Goal: Transaction & Acquisition: Purchase product/service

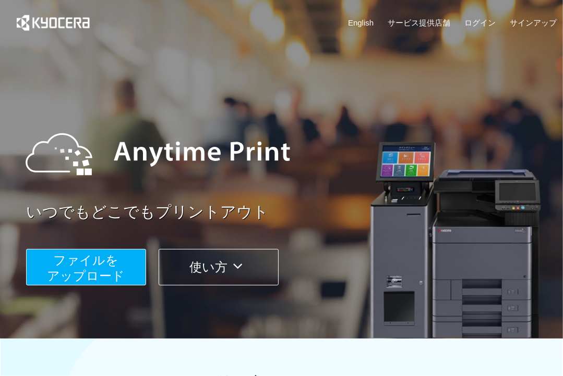
click at [84, 265] on span "ファイルを ​​アップロード" at bounding box center [86, 268] width 78 height 30
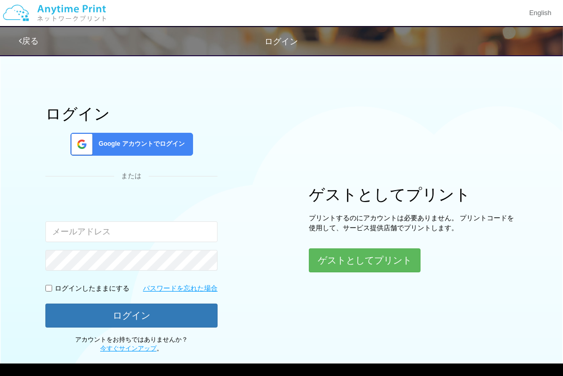
type input "[EMAIL_ADDRESS][DOMAIN_NAME]"
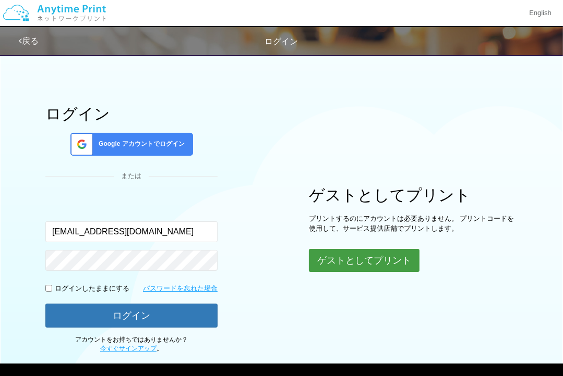
click at [330, 261] on button "ゲストとしてプリント" at bounding box center [364, 260] width 111 height 23
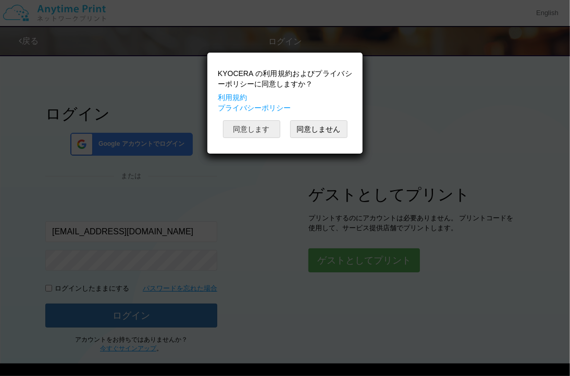
click at [261, 123] on button "同意します" at bounding box center [251, 129] width 57 height 18
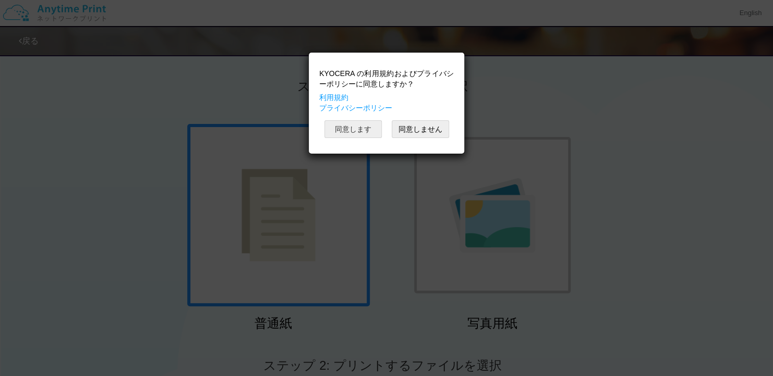
click at [362, 128] on button "同意します" at bounding box center [352, 129] width 57 height 18
click at [369, 130] on button "同意します" at bounding box center [352, 129] width 57 height 18
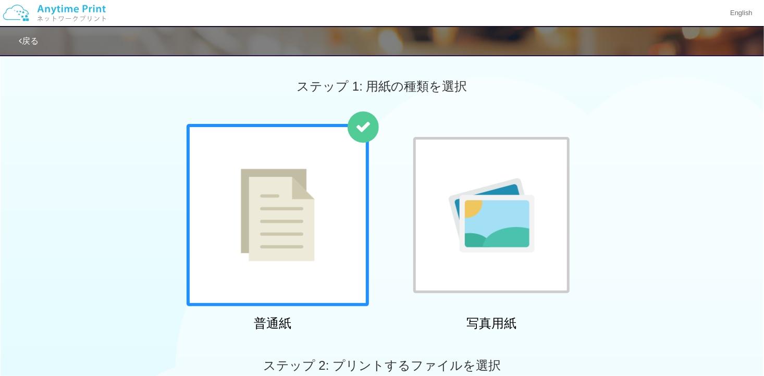
click at [478, 160] on div at bounding box center [492, 215] width 156 height 156
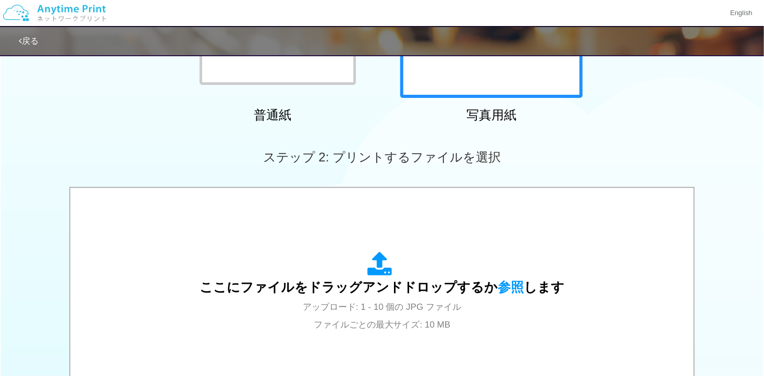
scroll to position [261, 0]
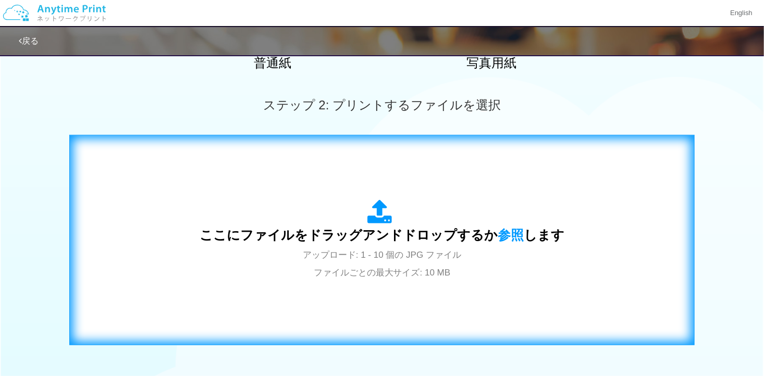
click at [457, 168] on div "ここにファイルをドラッグアンドドロップするか 参照 します アップロード: 1 - 10 個の JPG ファイル ファイルごとの最大サイズ: 10 MB" at bounding box center [382, 240] width 604 height 189
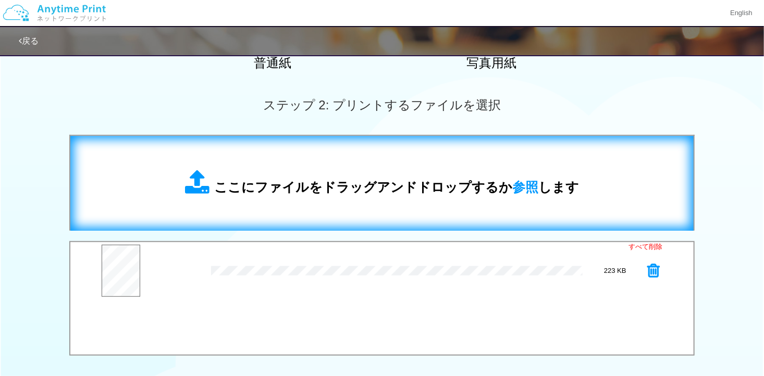
click at [301, 174] on div "ここにファイルをドラッグアンドドロップするか 参照 します" at bounding box center [382, 183] width 394 height 27
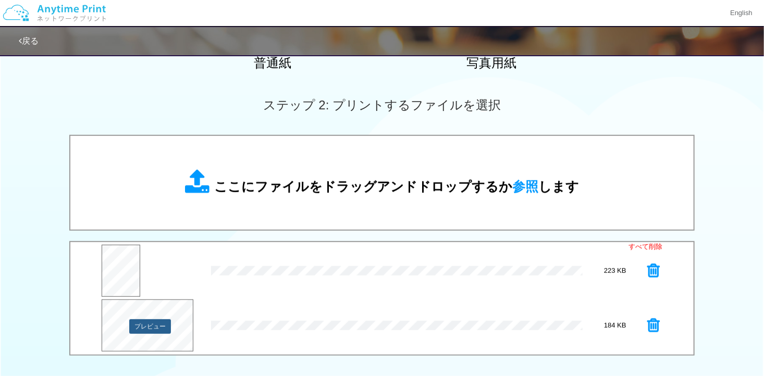
click at [140, 320] on button "プレビュー" at bounding box center [150, 327] width 42 height 15
click at [159, 328] on button "プレビュー" at bounding box center [150, 327] width 42 height 15
click at [119, 271] on button "プレビュー" at bounding box center [122, 277] width 38 height 24
drag, startPoint x: 123, startPoint y: 268, endPoint x: 116, endPoint y: 265, distance: 7.6
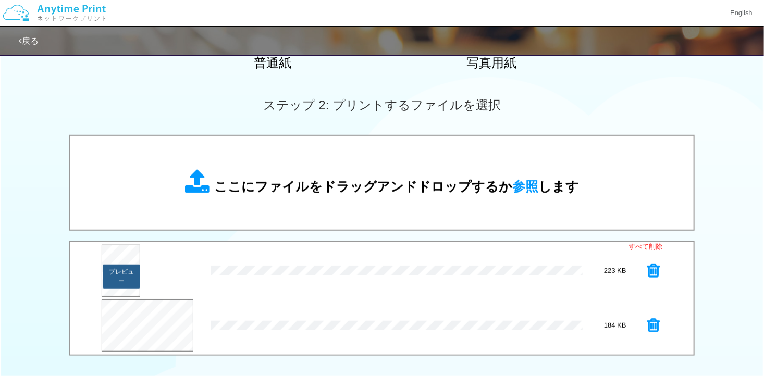
click at [116, 265] on button "プレビュー" at bounding box center [122, 277] width 38 height 24
click at [150, 328] on button "プレビュー" at bounding box center [150, 327] width 42 height 15
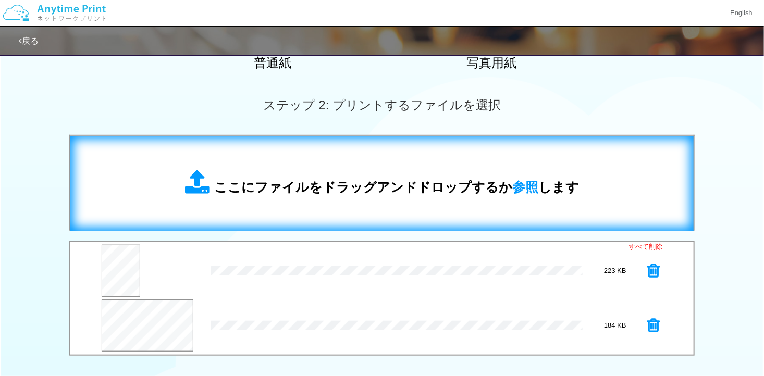
click at [246, 205] on div "ここにファイルをドラッグアンドドロップするか 参照 します" at bounding box center [382, 184] width 603 height 74
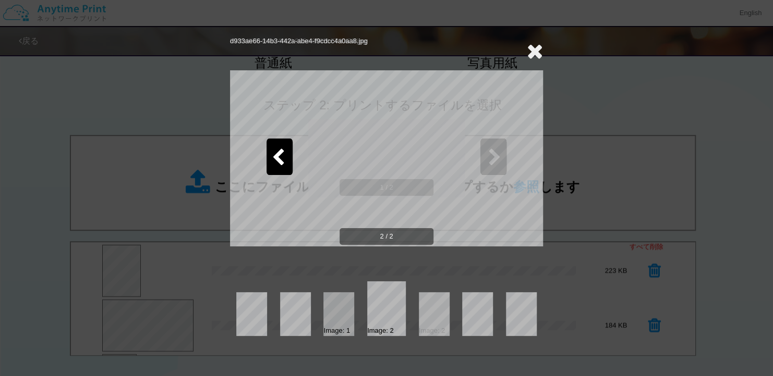
click at [534, 44] on icon at bounding box center [535, 51] width 16 height 21
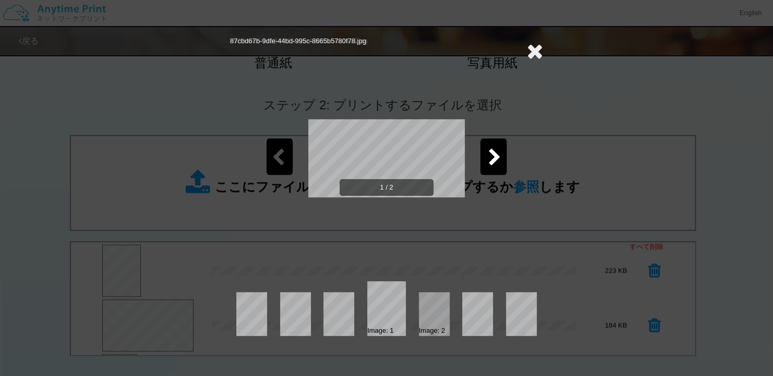
click at [531, 51] on icon at bounding box center [535, 51] width 16 height 21
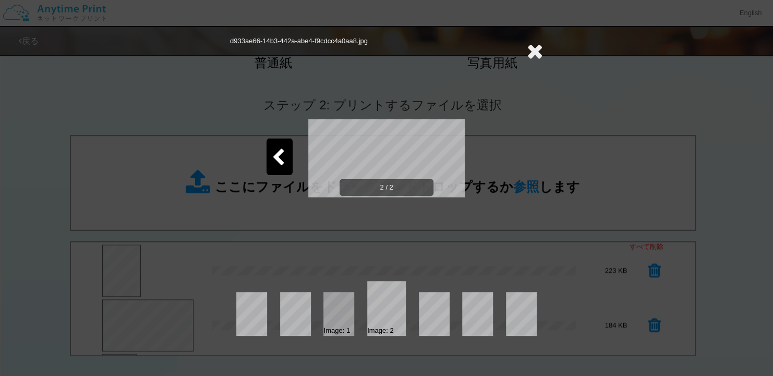
click at [531, 51] on icon at bounding box center [535, 51] width 16 height 21
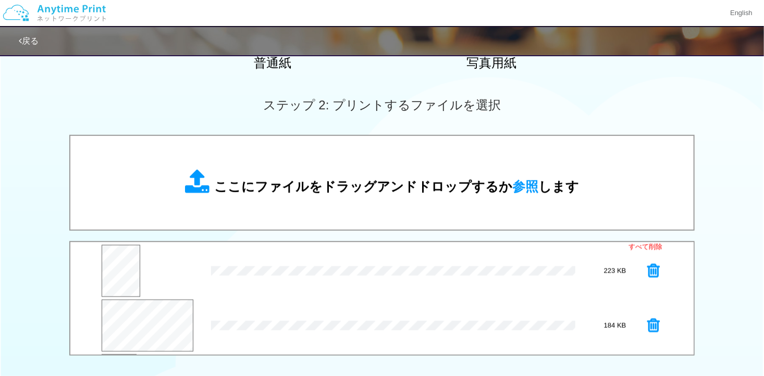
click at [531, 51] on div "2 / 2" at bounding box center [382, 123] width 312 height 209
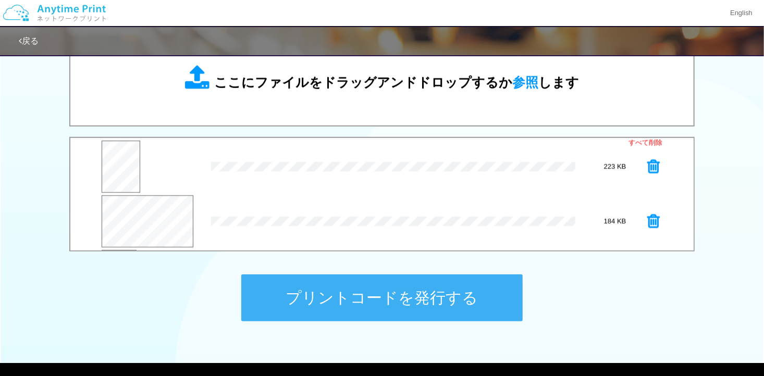
scroll to position [54, 0]
click at [118, 226] on button "プレビュー" at bounding box center [118, 228] width 35 height 24
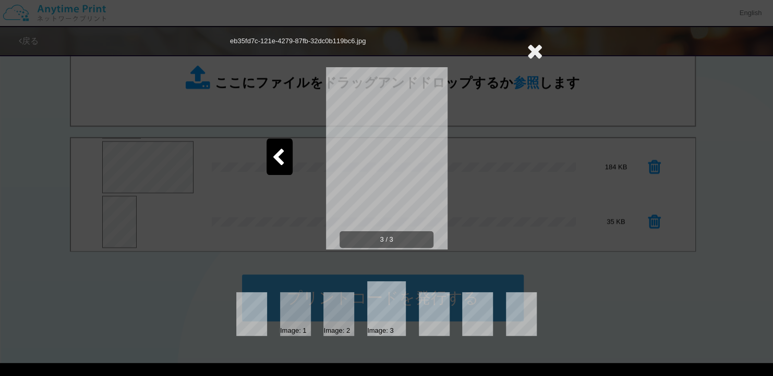
click at [536, 52] on icon at bounding box center [535, 51] width 16 height 21
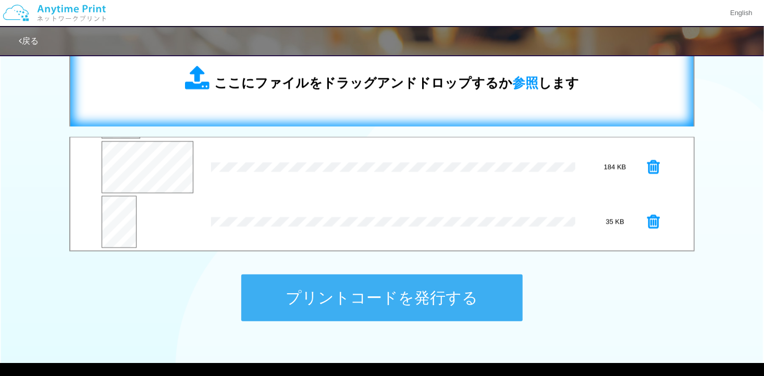
click at [415, 104] on div "ここにファイルをドラッグアンドドロップするか 参照 します" at bounding box center [382, 79] width 603 height 74
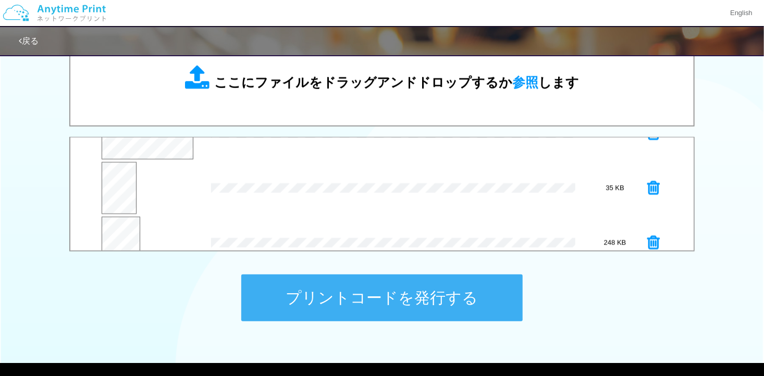
scroll to position [108, 0]
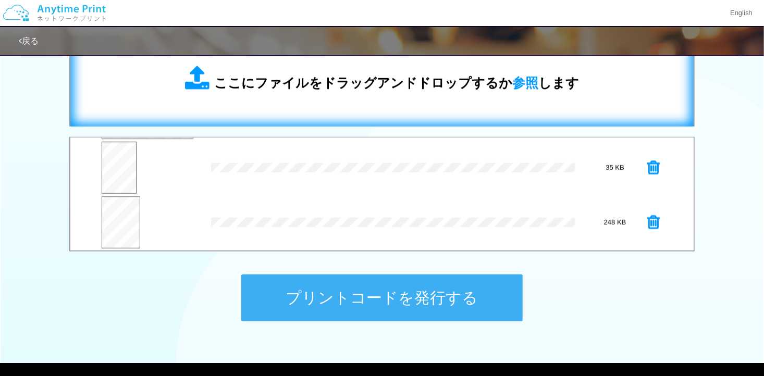
click at [350, 101] on div "ここにファイルをドラッグアンドドロップするか 参照 します" at bounding box center [382, 79] width 603 height 74
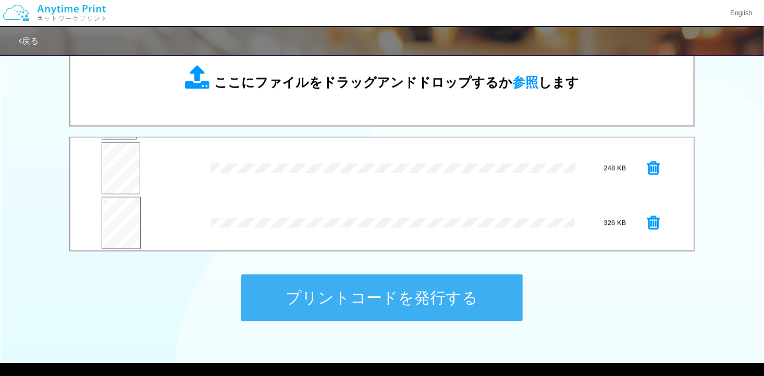
scroll to position [163, 0]
click at [124, 223] on button "プレビュー" at bounding box center [122, 228] width 38 height 24
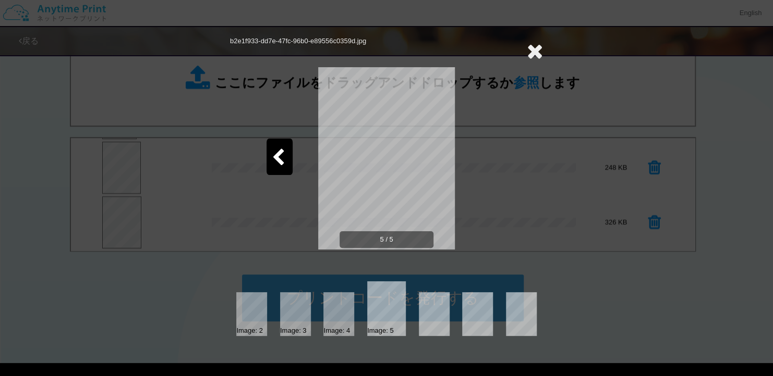
click at [287, 153] on div at bounding box center [279, 157] width 26 height 37
click at [538, 51] on icon at bounding box center [535, 51] width 16 height 21
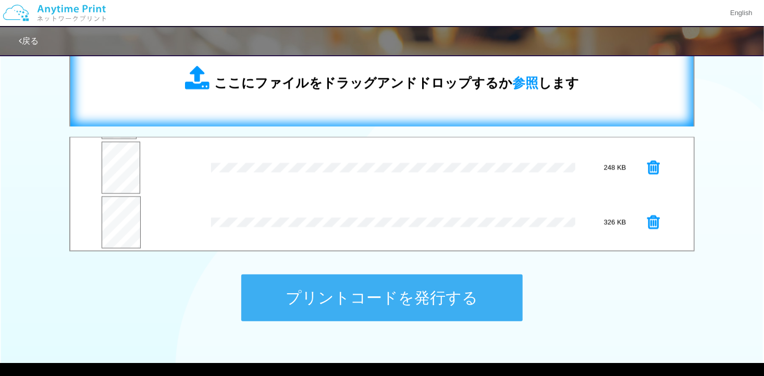
click at [335, 107] on div "ここにファイルをドラッグアンドドロップするか 参照 します" at bounding box center [382, 79] width 603 height 74
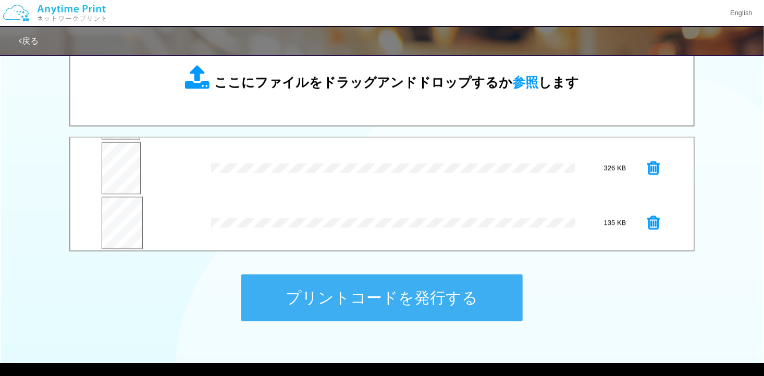
scroll to position [218, 0]
click at [123, 229] on button "プレビュー" at bounding box center [123, 228] width 39 height 24
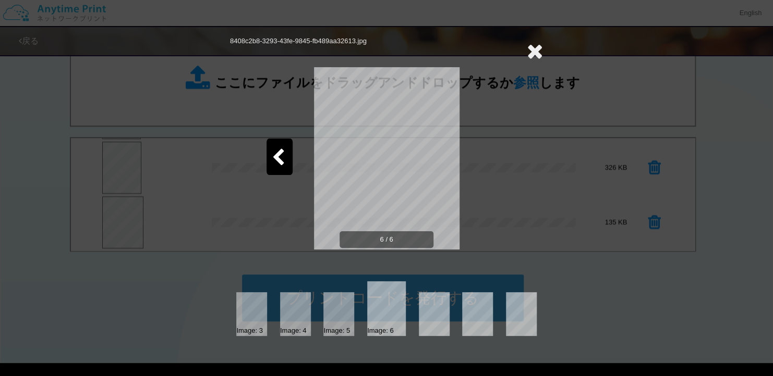
click at [285, 149] on div at bounding box center [279, 157] width 26 height 37
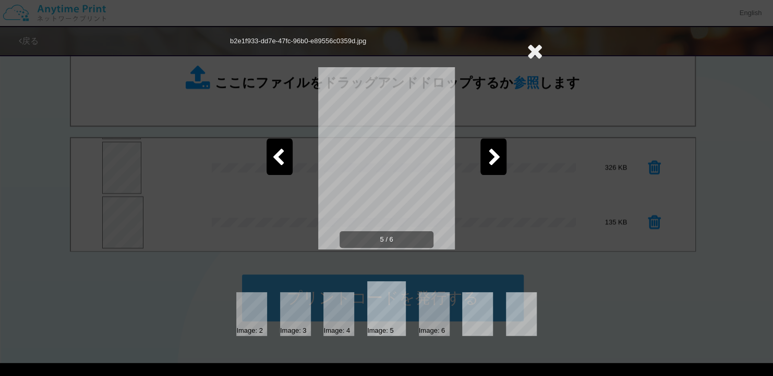
click at [285, 149] on div at bounding box center [279, 157] width 26 height 37
click at [536, 46] on icon at bounding box center [535, 51] width 16 height 21
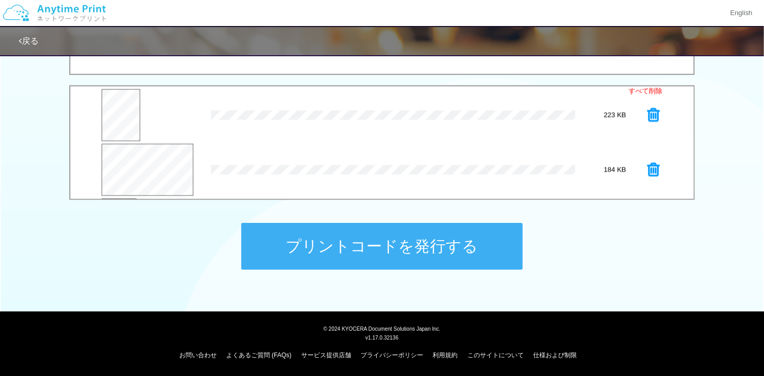
scroll to position [0, 0]
click at [158, 168] on button "プレビュー" at bounding box center [150, 171] width 42 height 15
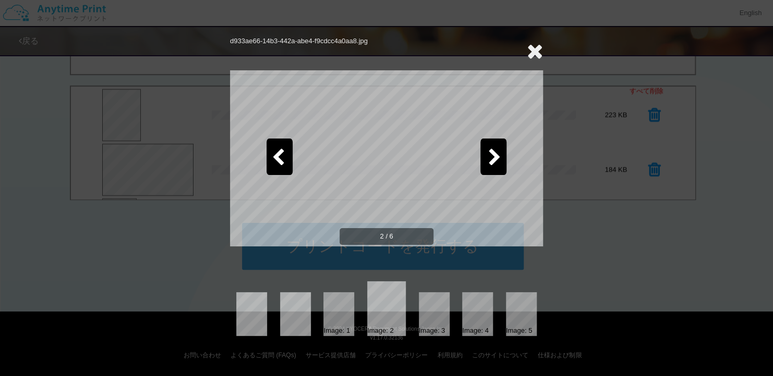
click at [495, 149] on icon at bounding box center [494, 158] width 13 height 18
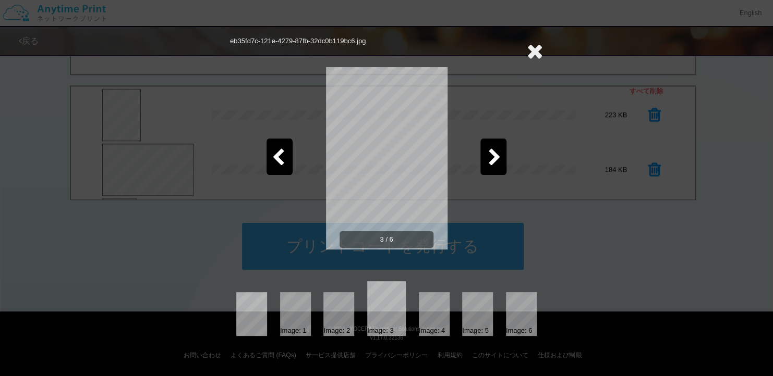
click at [282, 149] on icon at bounding box center [278, 158] width 13 height 18
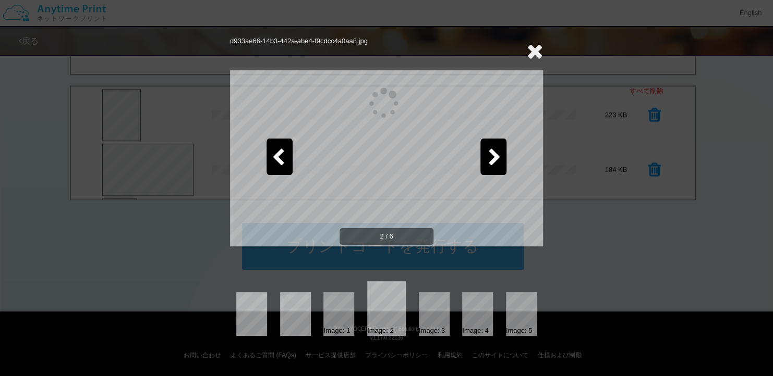
click at [282, 149] on icon at bounding box center [278, 158] width 13 height 18
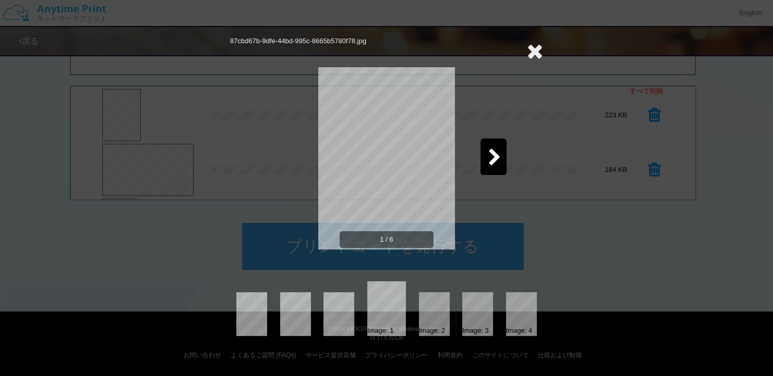
click at [538, 49] on icon at bounding box center [535, 51] width 16 height 21
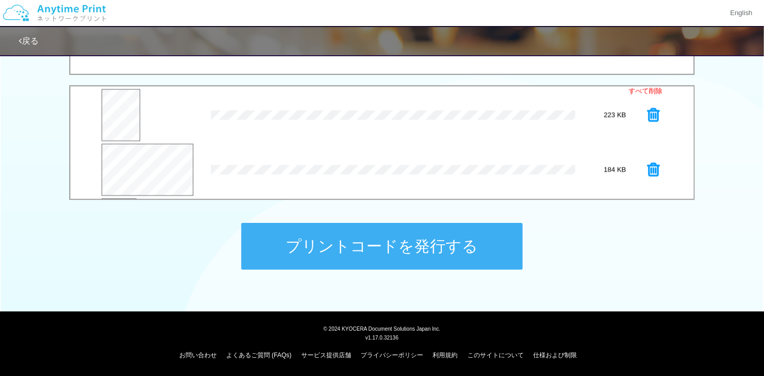
click at [398, 236] on button "プリントコードを発行する" at bounding box center [382, 246] width 282 height 47
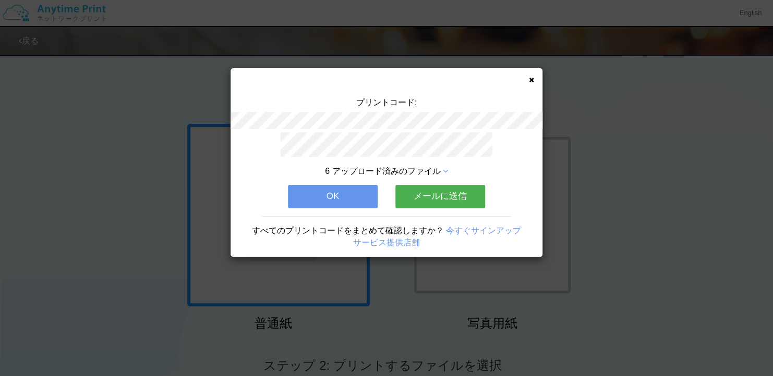
click at [345, 185] on button "OK" at bounding box center [333, 196] width 90 height 23
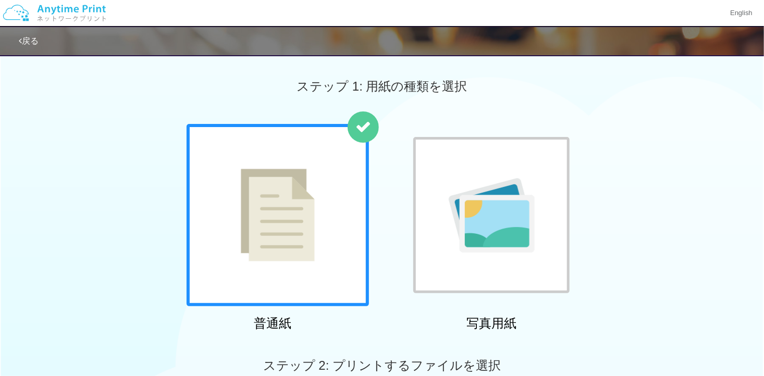
click at [449, 180] on img at bounding box center [492, 215] width 86 height 75
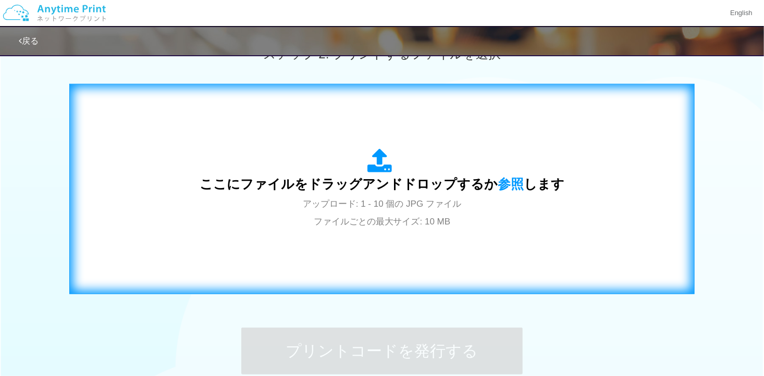
scroll to position [313, 0]
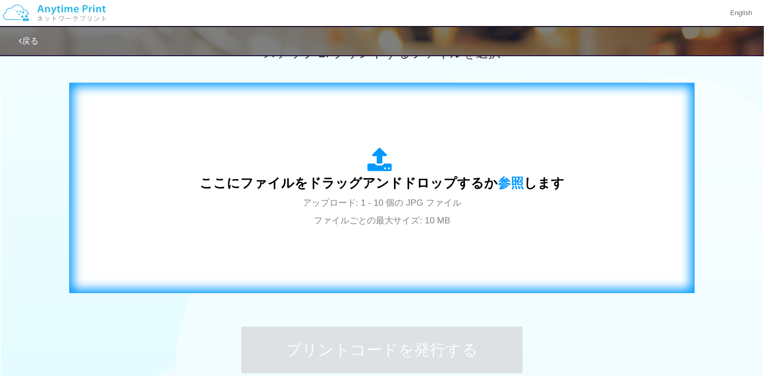
click at [423, 198] on span "アップロード: 1 - 10 個の JPG ファイル ファイルごとの最大サイズ: 10 MB" at bounding box center [382, 212] width 159 height 28
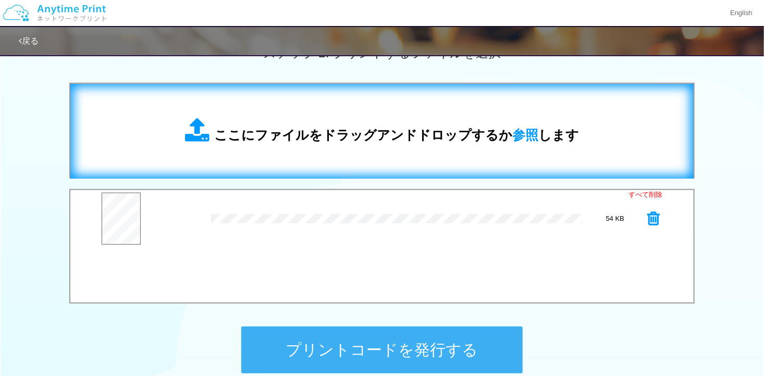
click at [314, 159] on div "ここにファイルをドラッグアンドドロップするか 参照 します" at bounding box center [382, 131] width 603 height 74
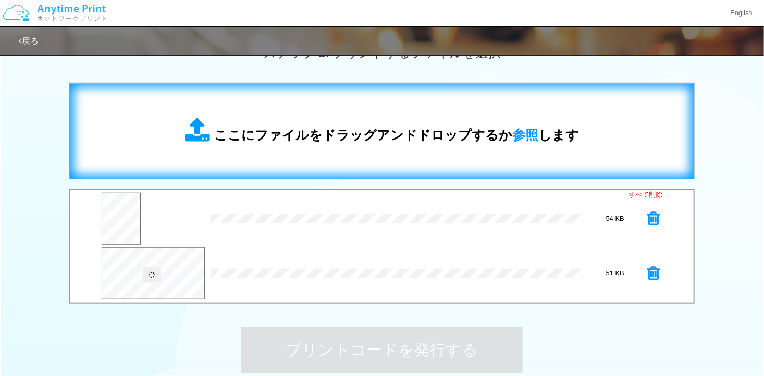
click at [311, 149] on div "ここにファイルをドラッグアンドドロップするか 参照 します" at bounding box center [382, 131] width 603 height 74
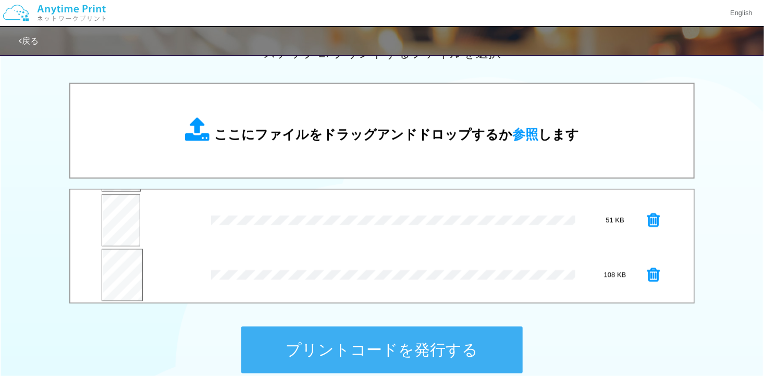
scroll to position [54, 0]
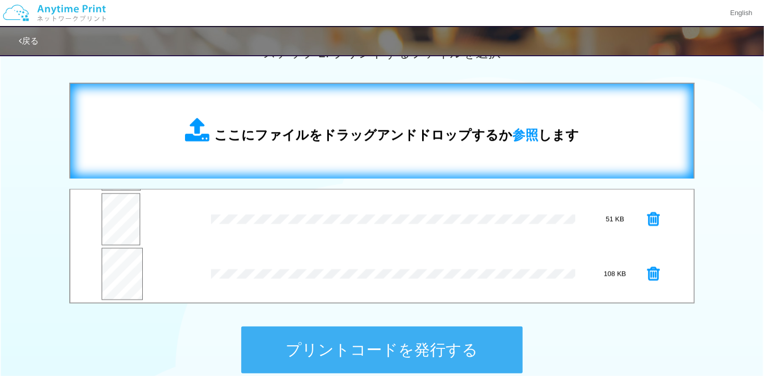
click at [273, 139] on span "ここにファイルをドラッグアンドドロップするか 参照 します" at bounding box center [396, 135] width 365 height 15
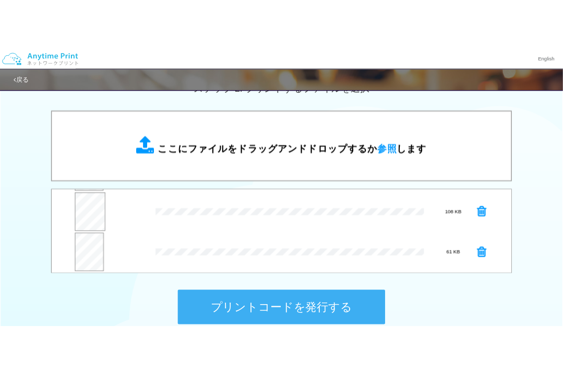
scroll to position [108, 0]
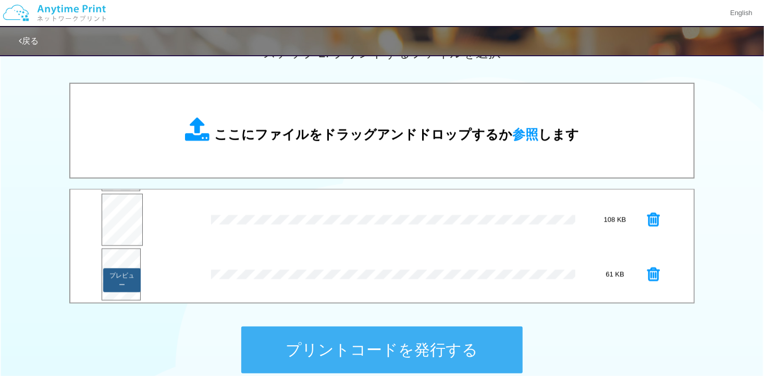
click at [111, 272] on button "プレビュー" at bounding box center [122, 281] width 38 height 24
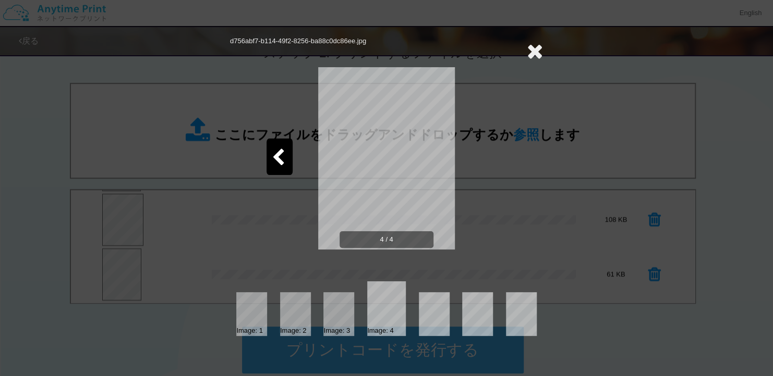
click at [276, 155] on icon at bounding box center [278, 158] width 13 height 18
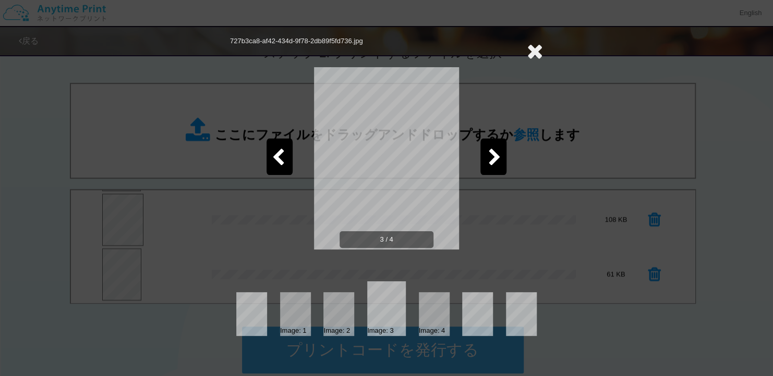
click at [276, 155] on icon at bounding box center [278, 158] width 13 height 18
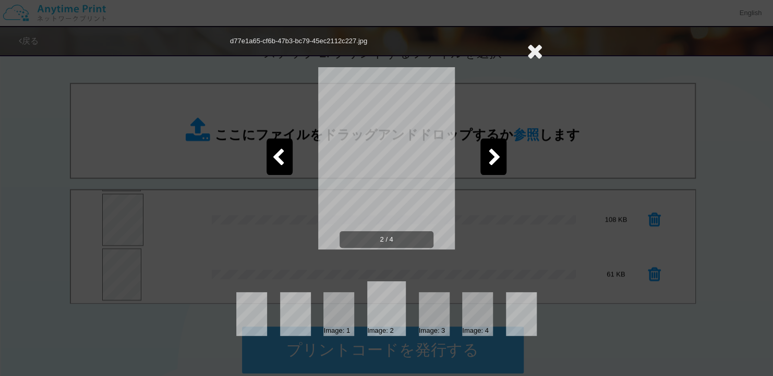
click at [276, 155] on icon at bounding box center [278, 158] width 13 height 18
click at [492, 149] on icon at bounding box center [494, 158] width 13 height 18
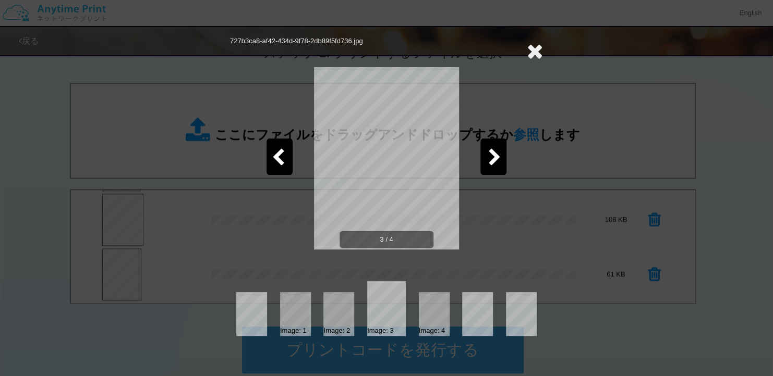
click at [492, 149] on icon at bounding box center [494, 158] width 13 height 18
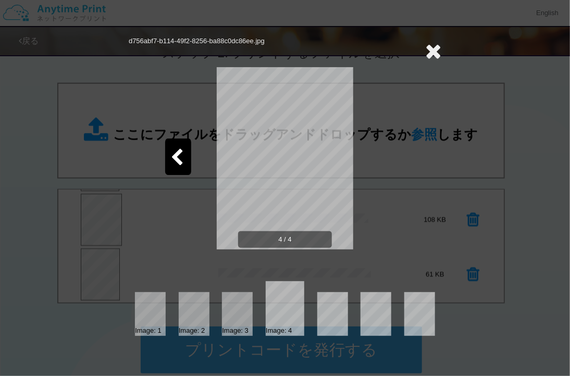
click at [431, 53] on icon at bounding box center [434, 51] width 16 height 21
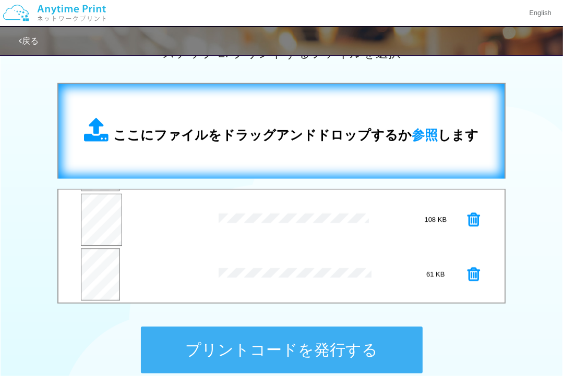
click at [212, 111] on div "ここにファイルをドラッグアンドドロップするか 参照 します" at bounding box center [281, 131] width 425 height 74
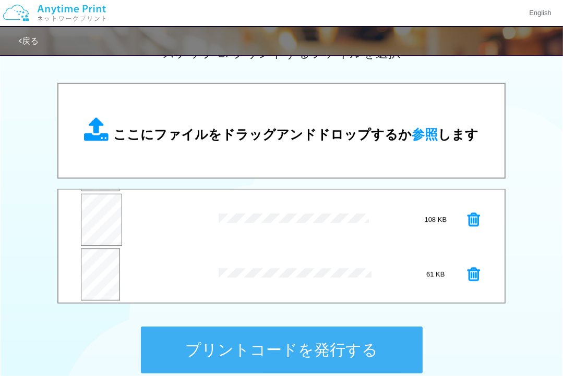
click at [467, 278] on icon at bounding box center [473, 275] width 13 height 16
click at [104, 226] on button "プレビュー" at bounding box center [102, 226] width 39 height 24
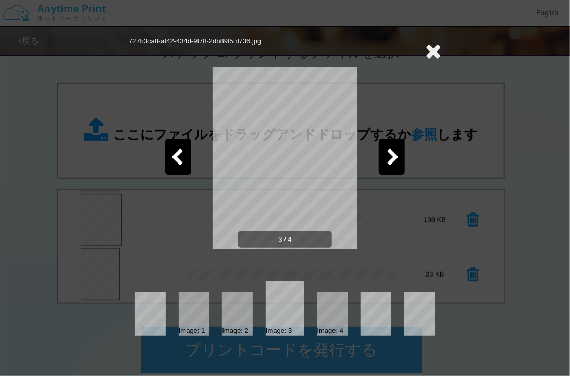
click at [394, 161] on icon at bounding box center [393, 158] width 13 height 18
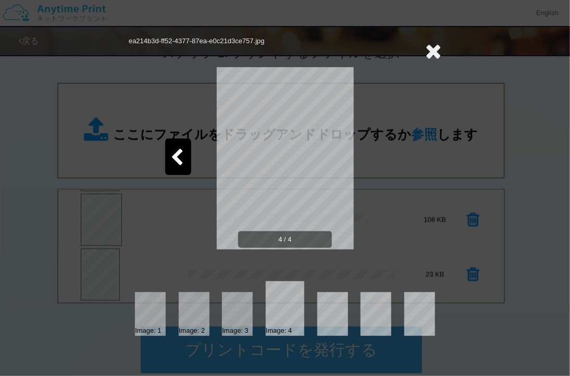
click at [168, 149] on div at bounding box center [178, 157] width 26 height 37
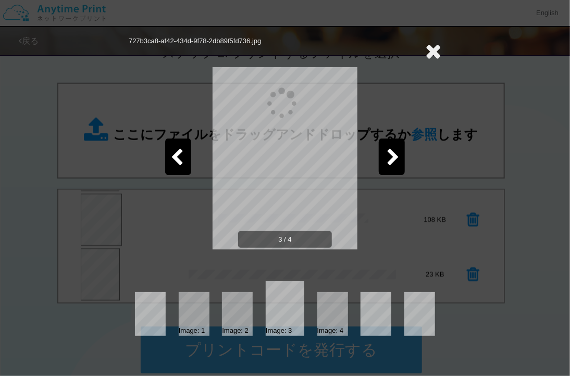
click at [168, 149] on div at bounding box center [178, 157] width 26 height 37
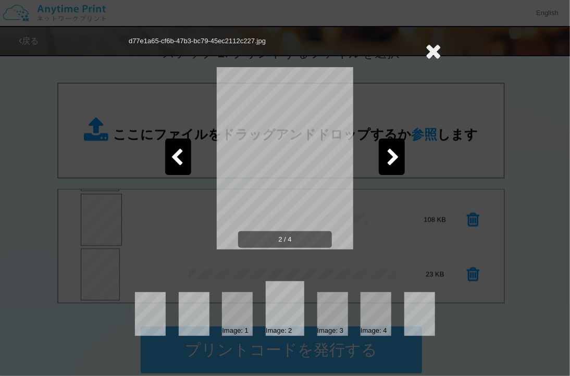
click at [168, 149] on div at bounding box center [178, 157] width 26 height 37
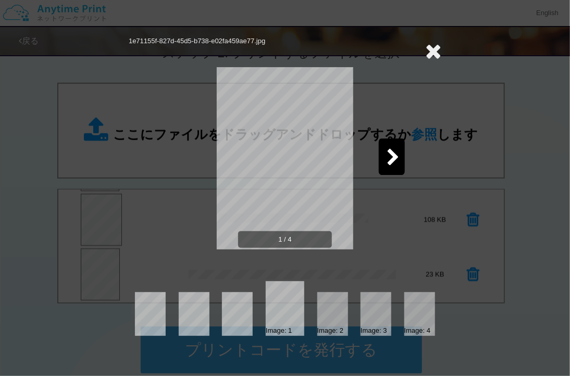
click at [433, 45] on icon at bounding box center [434, 51] width 16 height 21
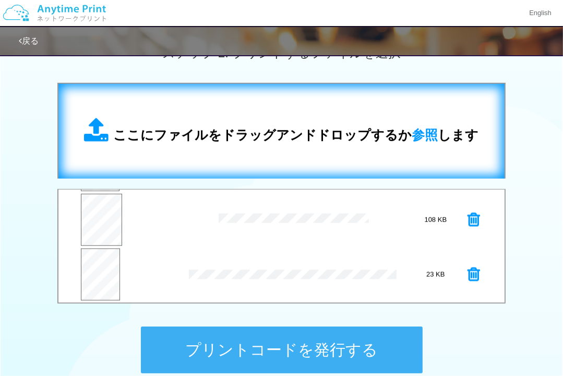
click at [301, 106] on div "ここにファイルをドラッグアンドドロップするか 参照 します" at bounding box center [281, 131] width 425 height 74
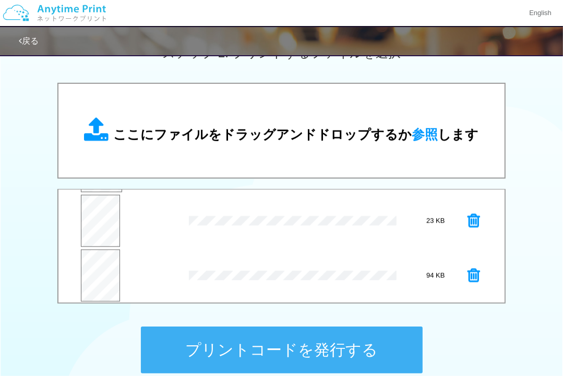
scroll to position [163, 0]
click at [111, 270] on button "プレビュー" at bounding box center [101, 281] width 38 height 24
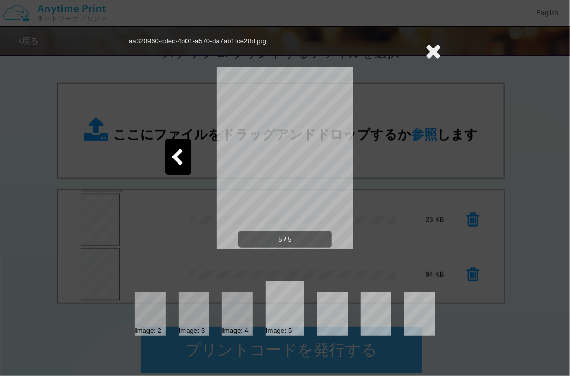
click at [434, 48] on icon at bounding box center [434, 51] width 16 height 21
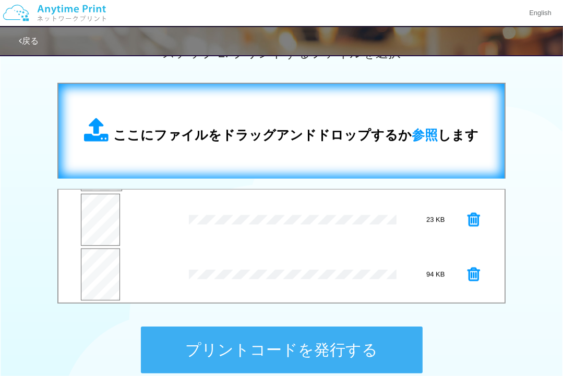
click at [338, 122] on div "ここにファイルをドラッグアンドドロップするか 参照 します" at bounding box center [281, 131] width 394 height 27
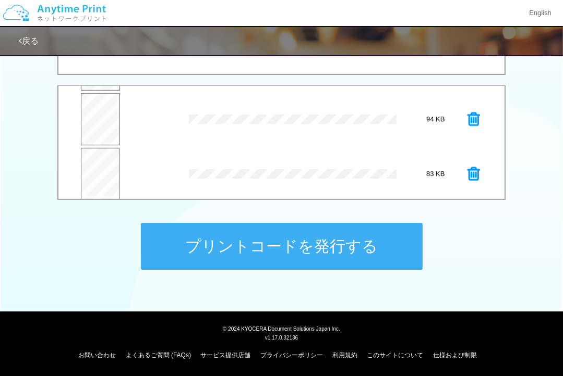
scroll to position [218, 0]
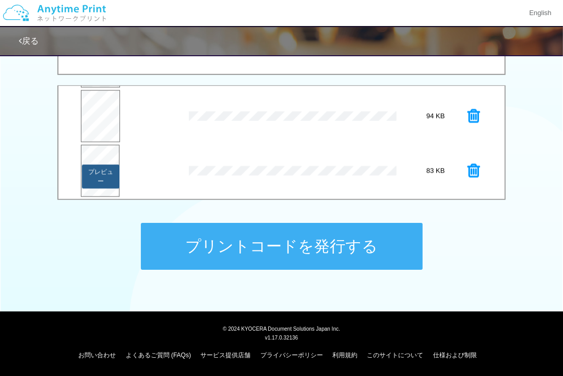
click at [96, 173] on button "プレビュー" at bounding box center [101, 177] width 38 height 24
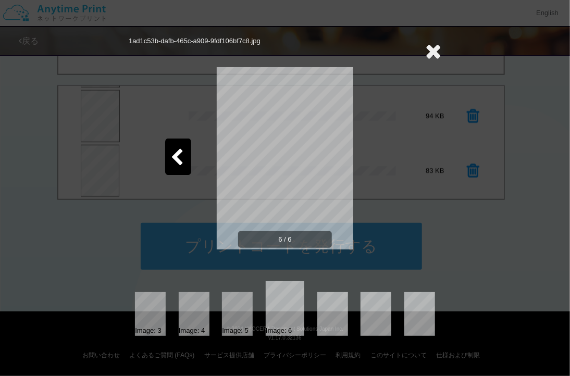
click at [433, 49] on icon at bounding box center [434, 51] width 16 height 21
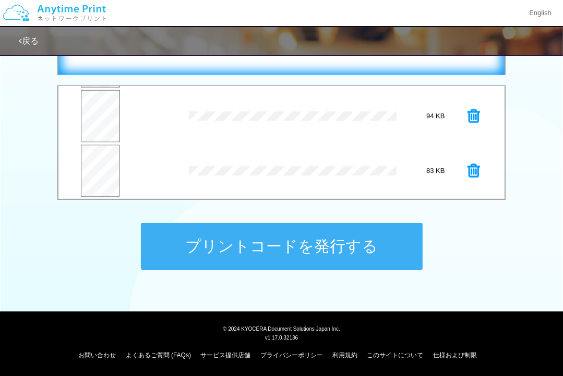
click at [344, 65] on div "ここにファイルをドラッグアンドドロップするか 参照 します" at bounding box center [281, 27] width 448 height 96
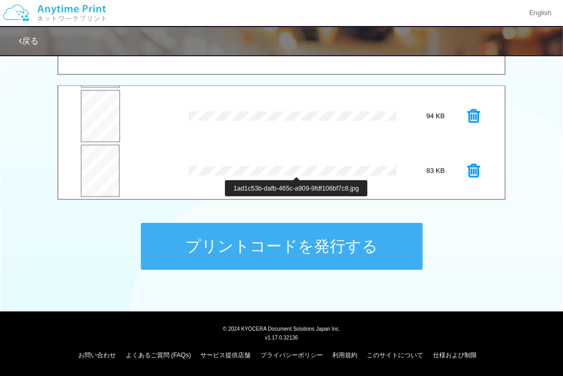
scroll to position [273, 0]
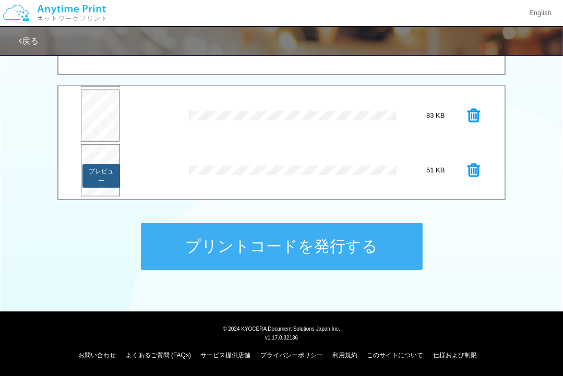
click at [95, 170] on button "プレビュー" at bounding box center [101, 176] width 38 height 24
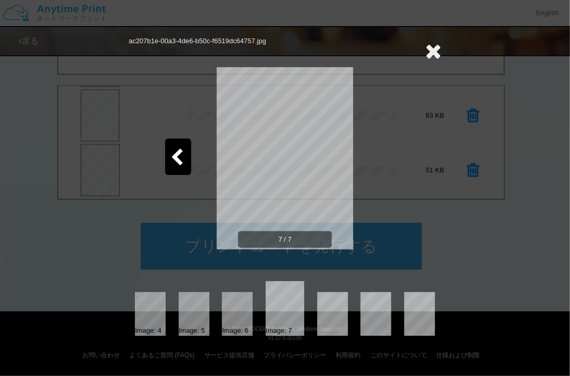
click at [183, 152] on icon at bounding box center [177, 158] width 13 height 18
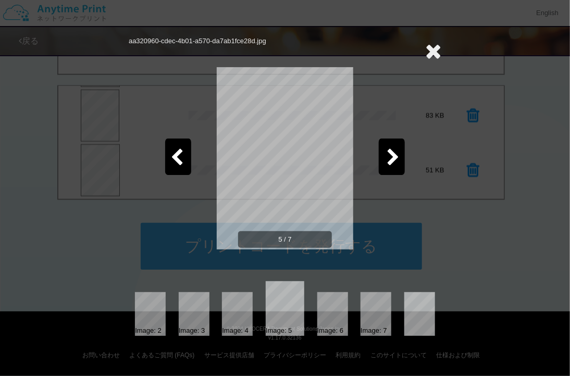
click at [430, 48] on icon at bounding box center [434, 51] width 16 height 21
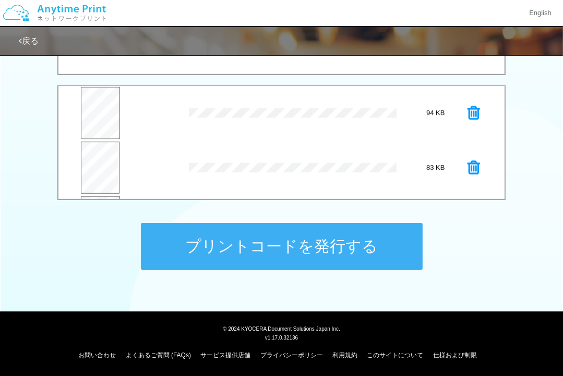
scroll to position [169, 0]
click at [467, 166] on icon at bounding box center [473, 165] width 13 height 16
click at [93, 121] on button "プレビュー" at bounding box center [101, 122] width 38 height 24
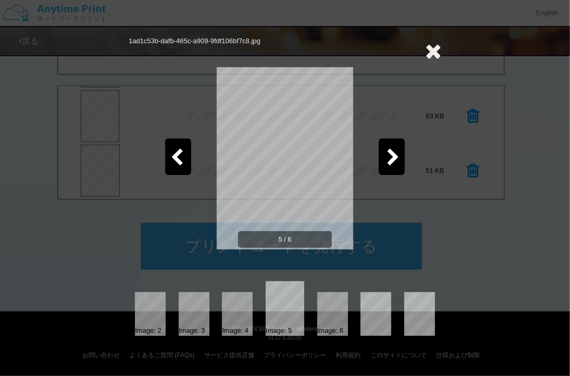
click at [190, 148] on div at bounding box center [178, 157] width 26 height 37
click at [386, 154] on div at bounding box center [392, 157] width 26 height 37
click at [435, 50] on icon at bounding box center [434, 51] width 16 height 21
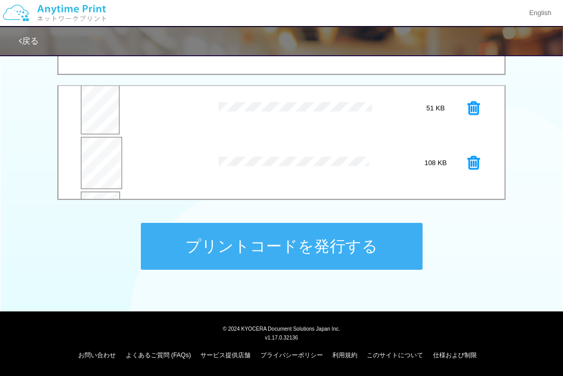
scroll to position [9, 0]
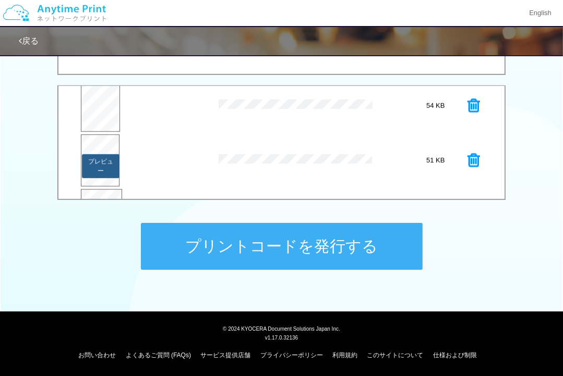
click at [112, 165] on button "プレビュー" at bounding box center [101, 166] width 38 height 24
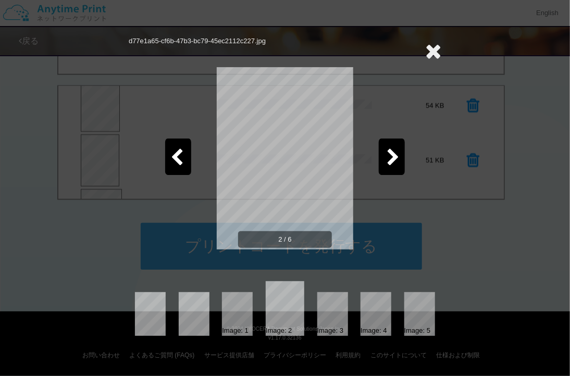
click at [167, 154] on div at bounding box center [178, 157] width 26 height 37
click at [398, 155] on icon at bounding box center [393, 158] width 13 height 18
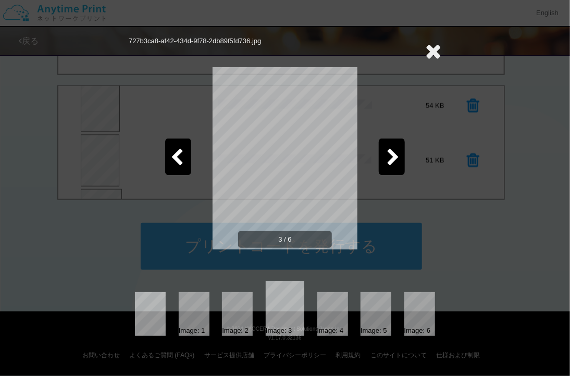
click at [435, 49] on icon at bounding box center [434, 51] width 16 height 21
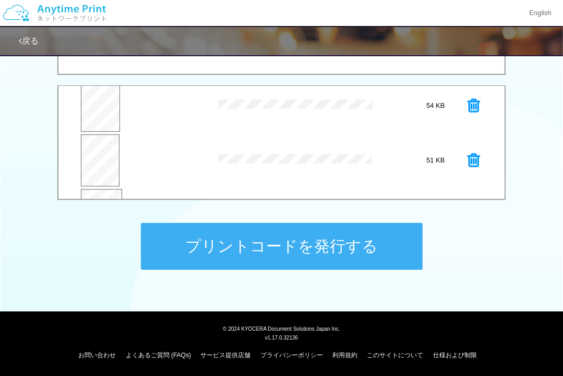
scroll to position [62, 0]
click at [467, 161] on icon at bounding box center [473, 163] width 13 height 16
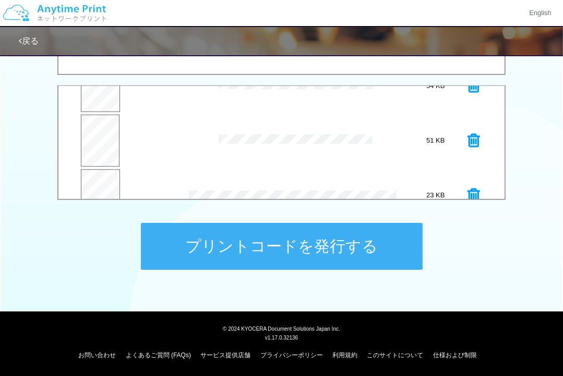
scroll to position [0, 0]
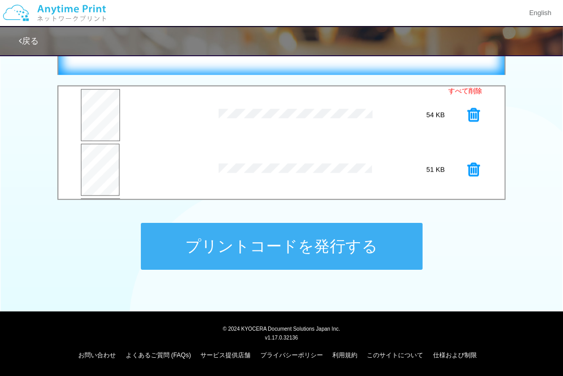
click at [295, 67] on div "ここにファイルをドラッグアンドドロップするか 参照 します" at bounding box center [281, 27] width 448 height 96
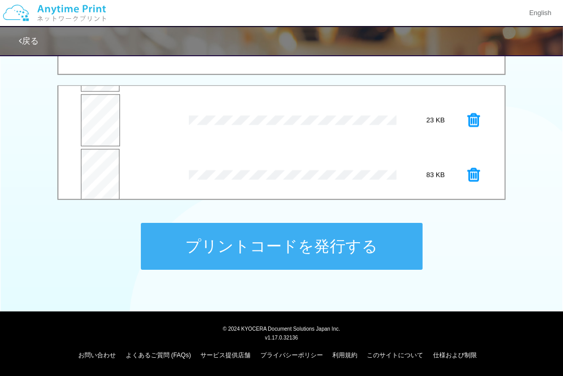
scroll to position [218, 0]
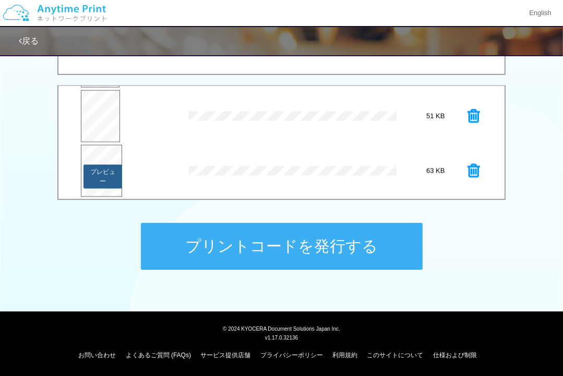
click at [102, 175] on button "プレビュー" at bounding box center [102, 177] width 39 height 24
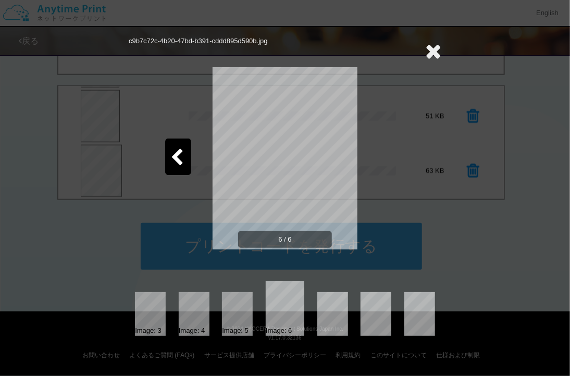
click at [186, 161] on div at bounding box center [178, 157] width 26 height 37
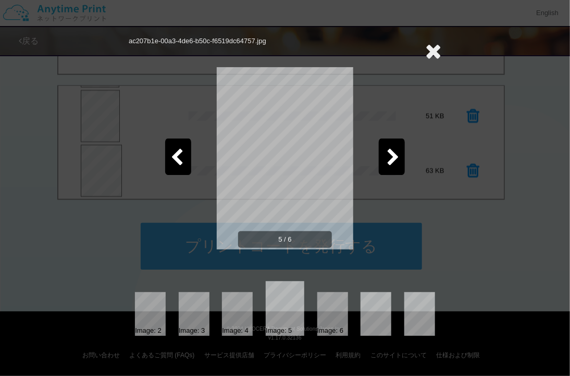
click at [186, 161] on div at bounding box center [178, 157] width 26 height 37
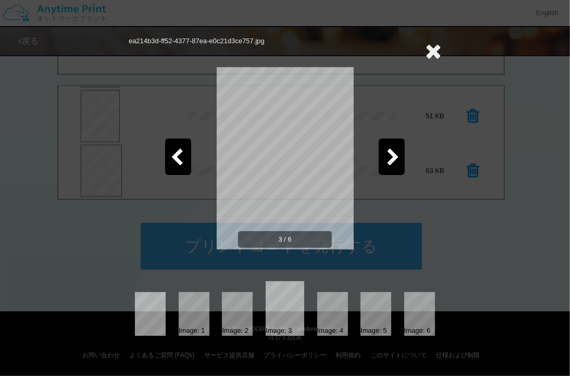
click at [186, 161] on div at bounding box center [178, 157] width 26 height 37
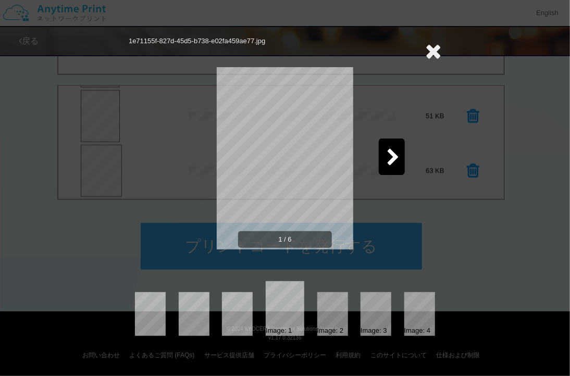
click at [438, 48] on icon at bounding box center [434, 51] width 16 height 21
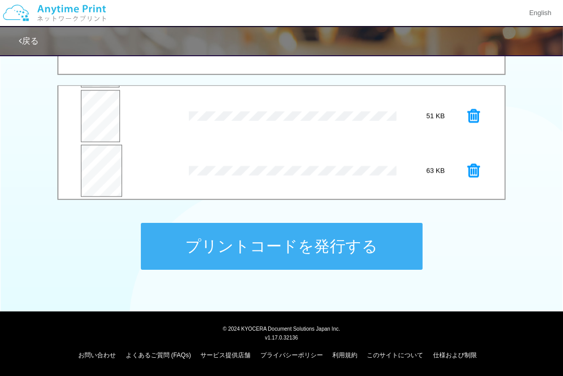
click at [293, 240] on button "プリントコードを発行する" at bounding box center [282, 246] width 282 height 47
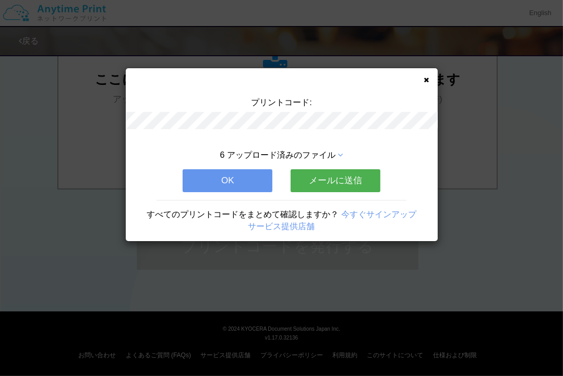
scroll to position [0, 0]
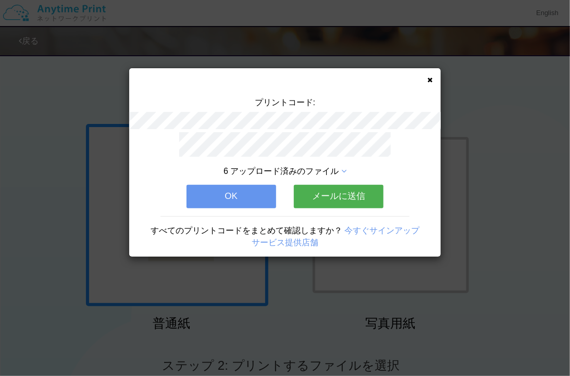
click at [247, 197] on button "OK" at bounding box center [232, 196] width 90 height 23
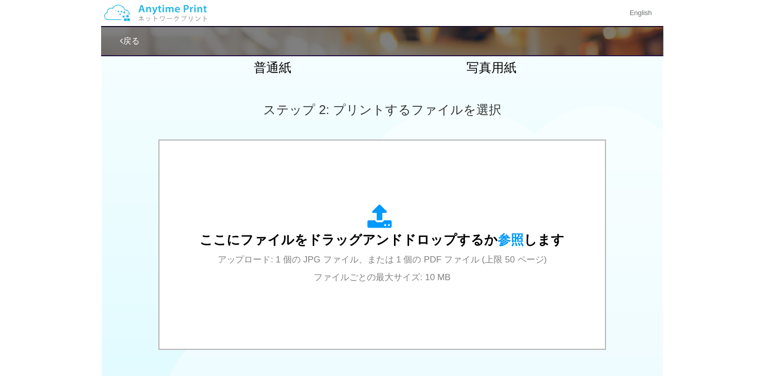
scroll to position [261, 0]
